Goal: Register for event/course

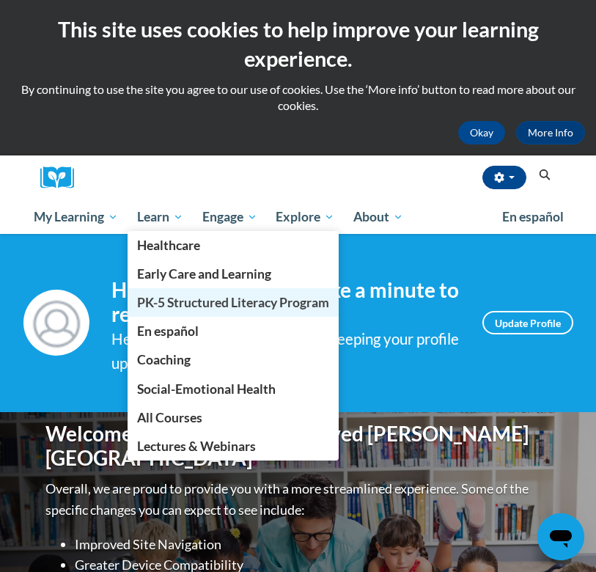
click at [194, 306] on span "PK-5 Structured Literacy Program" at bounding box center [233, 302] width 192 height 15
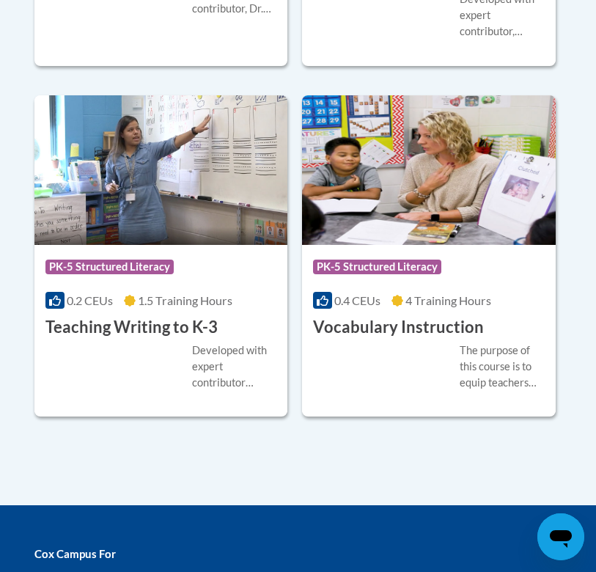
scroll to position [2464, 0]
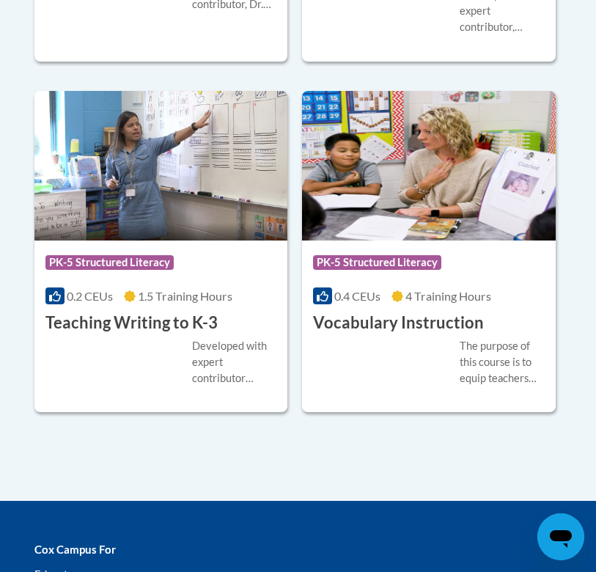
click at [415, 300] on div "Course Category: PK-5 Structured Literacy 0.4 CEUs 4 Training Hours COURSE Voca…" at bounding box center [429, 287] width 254 height 94
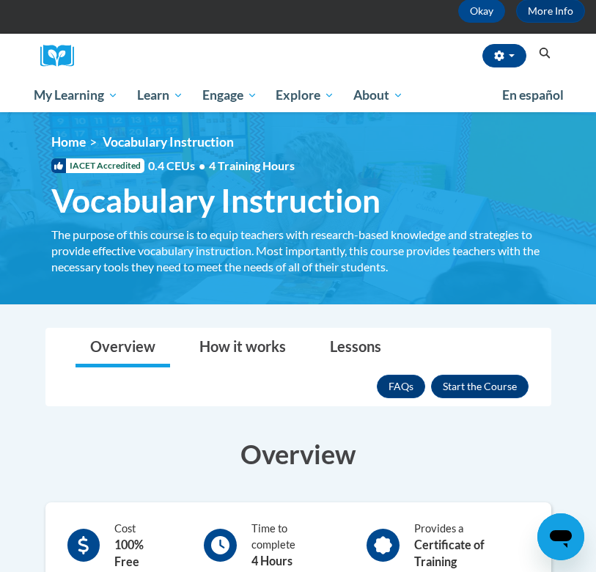
scroll to position [192, 0]
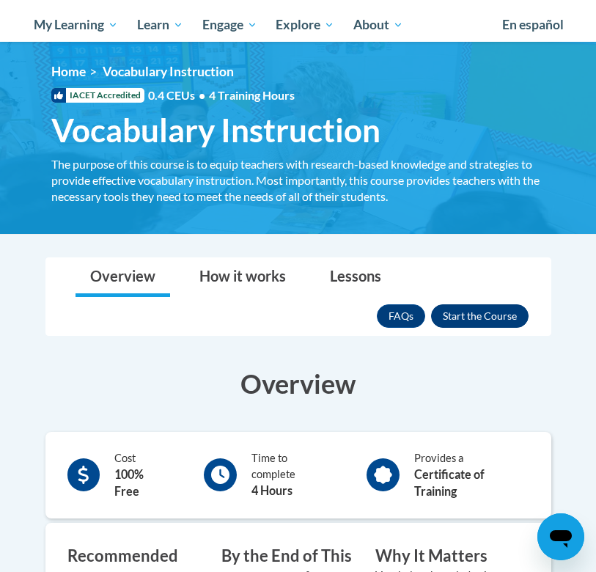
click at [498, 319] on button "Enroll" at bounding box center [479, 315] width 97 height 23
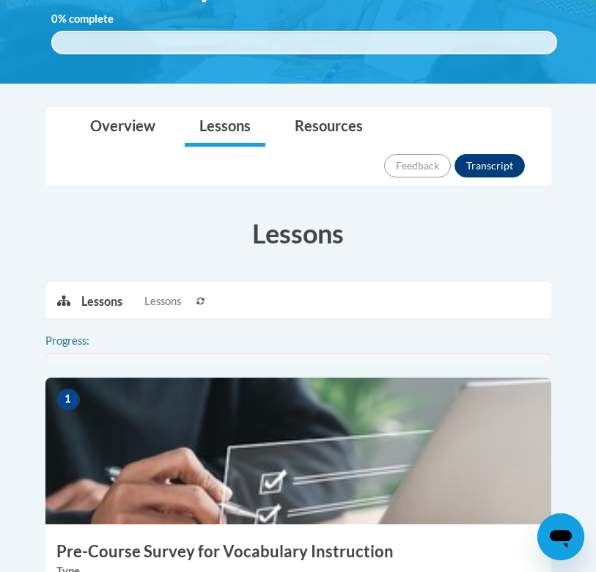
scroll to position [437, 0]
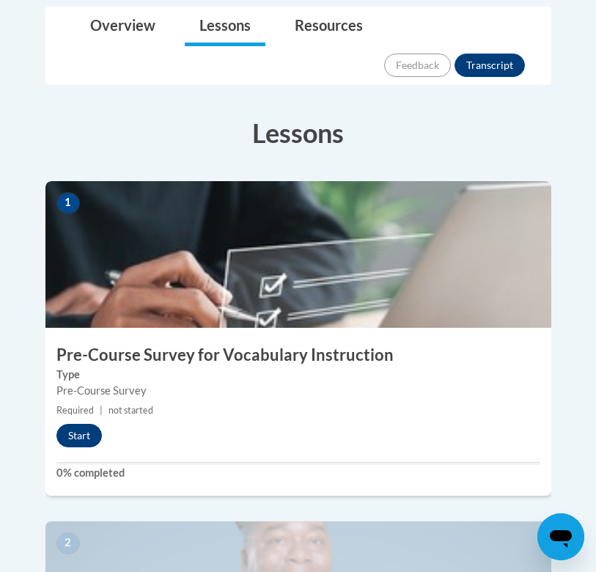
click at [78, 424] on button "Start" at bounding box center [78, 435] width 45 height 23
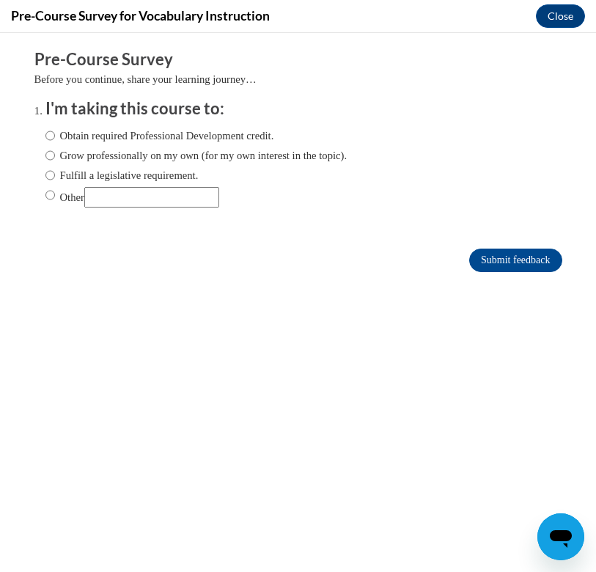
scroll to position [0, 0]
click at [527, 265] on input "Submit feedback" at bounding box center [515, 259] width 92 height 23
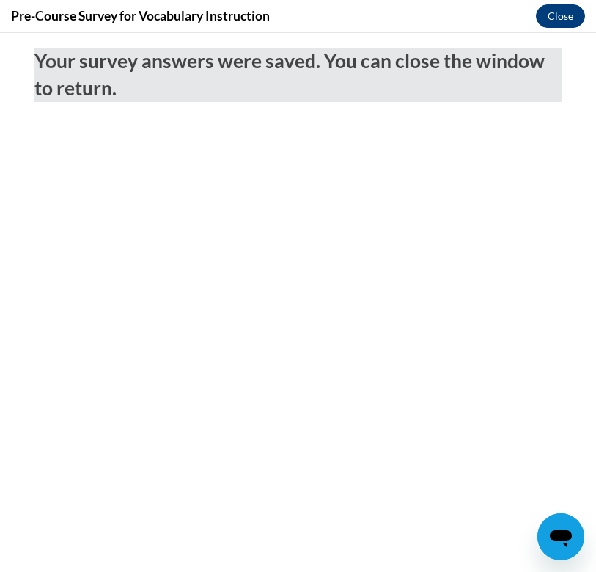
click at [552, 26] on button "Close" at bounding box center [560, 15] width 49 height 23
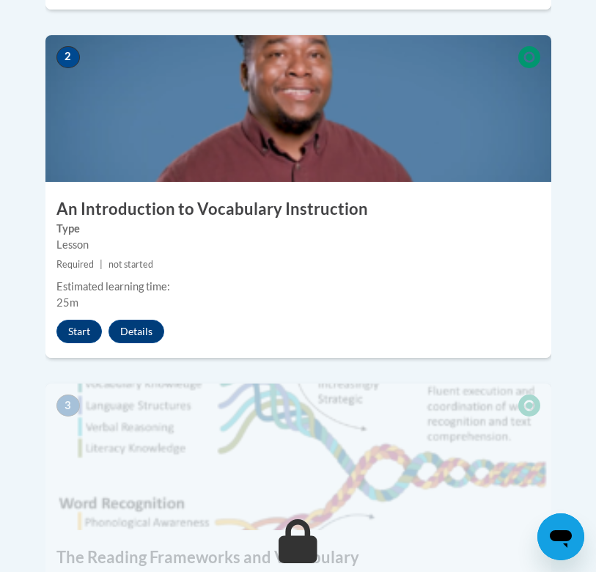
scroll to position [925, 0]
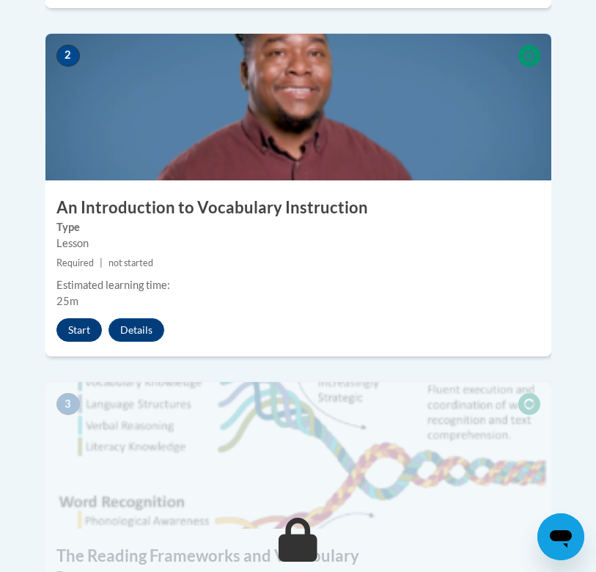
click at [77, 318] on button "Start" at bounding box center [78, 329] width 45 height 23
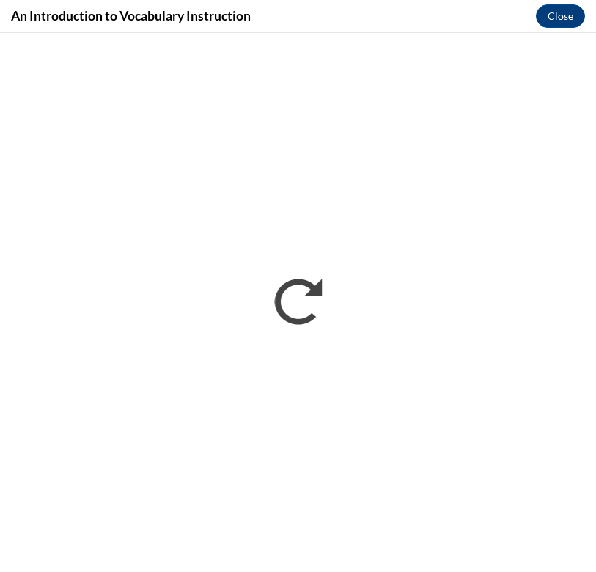
scroll to position [0, 0]
